Goal: Task Accomplishment & Management: Complete application form

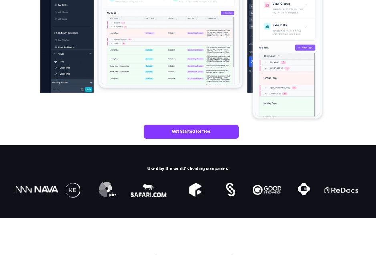
click at [192, 128] on img at bounding box center [183, 107] width 287 height 341
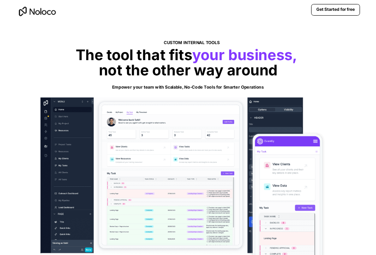
click at [342, 9] on strong "Get Started for free" at bounding box center [336, 9] width 38 height 5
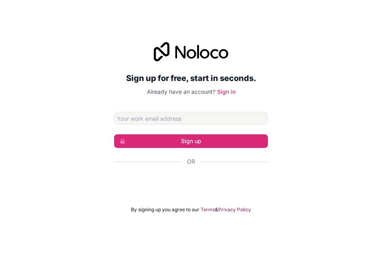
click at [195, 30] on div "Sign up for free, start in seconds. Already have an account? Sign in Sign up Or…" at bounding box center [191, 127] width 382 height 255
click at [231, 199] on form "Sign up Or By signing up you agree to our Terms & Privacy Policy" at bounding box center [191, 162] width 154 height 101
